Goal: Information Seeking & Learning: Learn about a topic

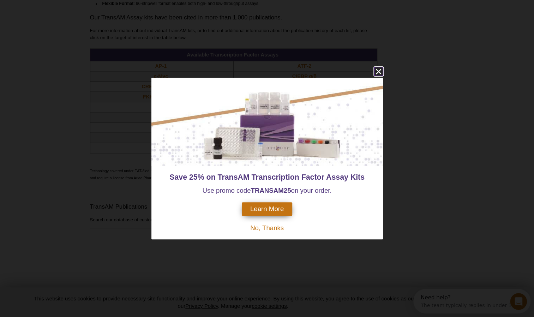
click at [379, 70] on icon "close" at bounding box center [377, 71] width 5 height 5
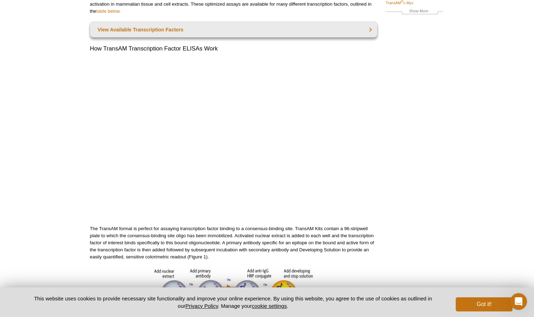
scroll to position [13, 0]
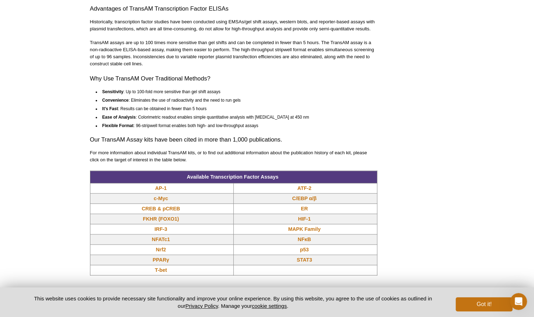
scroll to position [507, 0]
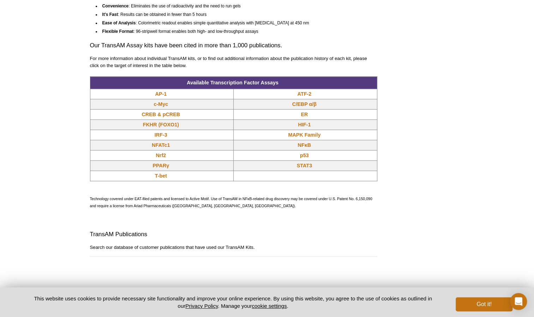
scroll to position [462, 0]
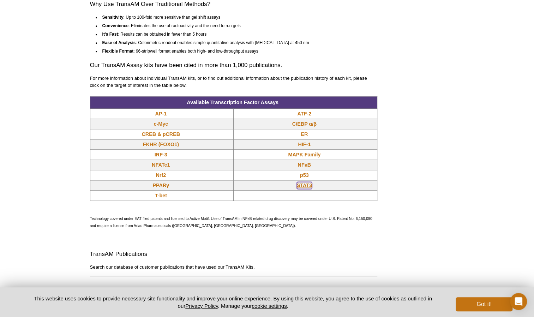
click at [306, 189] on link "STAT3" at bounding box center [304, 185] width 15 height 7
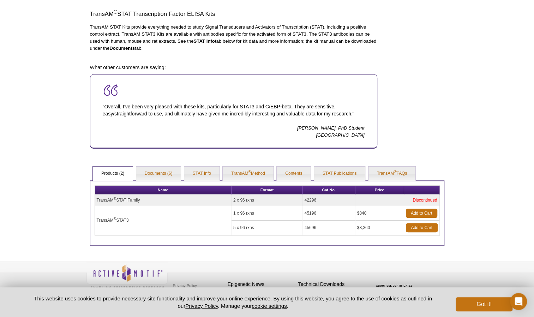
scroll to position [217, 0]
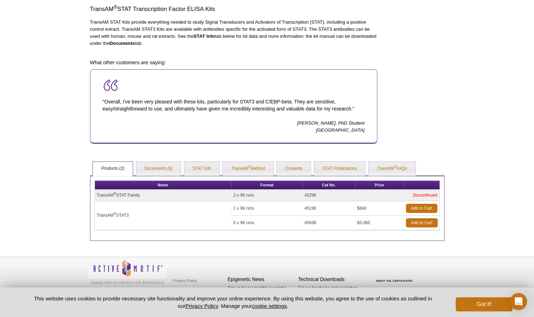
click at [138, 194] on td "TransAM ® STAT Family" at bounding box center [163, 196] width 137 height 12
click at [294, 201] on td "1 x 96 rxns" at bounding box center [267, 208] width 71 height 14
drag, startPoint x: 421, startPoint y: 195, endPoint x: 435, endPoint y: 194, distance: 14.2
click at [435, 194] on td "Discontinued" at bounding box center [397, 196] width 84 height 12
click at [436, 194] on td "Discontinued" at bounding box center [397, 196] width 84 height 12
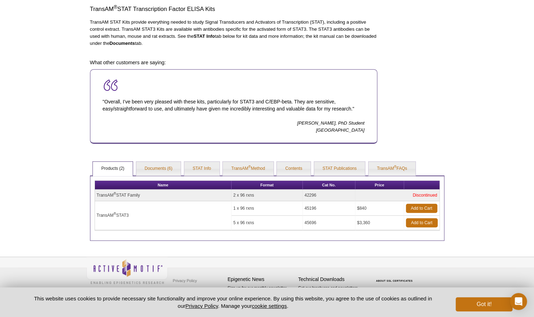
click at [438, 194] on td "Discontinued" at bounding box center [397, 196] width 84 height 12
drag, startPoint x: 437, startPoint y: 194, endPoint x: 412, endPoint y: 196, distance: 25.1
click at [412, 196] on td "Discontinued" at bounding box center [397, 196] width 84 height 12
click at [173, 191] on td "TransAM ® STAT Family" at bounding box center [163, 196] width 137 height 12
click at [162, 164] on link "Documents (6)" at bounding box center [158, 169] width 45 height 14
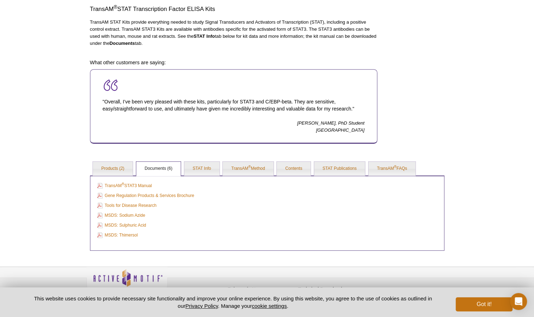
click at [276, 170] on ul "Products (2) Documents (6) STAT Info TransAM ® Method Contents STAT Publication…" at bounding box center [267, 168] width 354 height 15
click at [262, 170] on link "TransAM ® Method" at bounding box center [248, 169] width 51 height 14
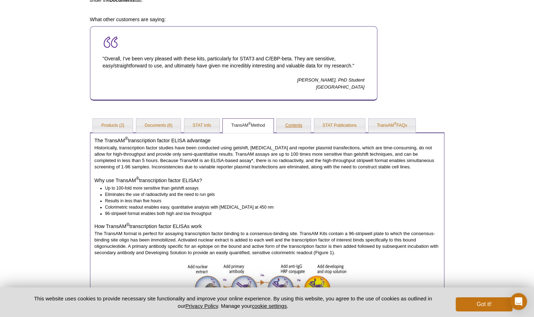
scroll to position [253, 0]
